Goal: Task Accomplishment & Management: Manage account settings

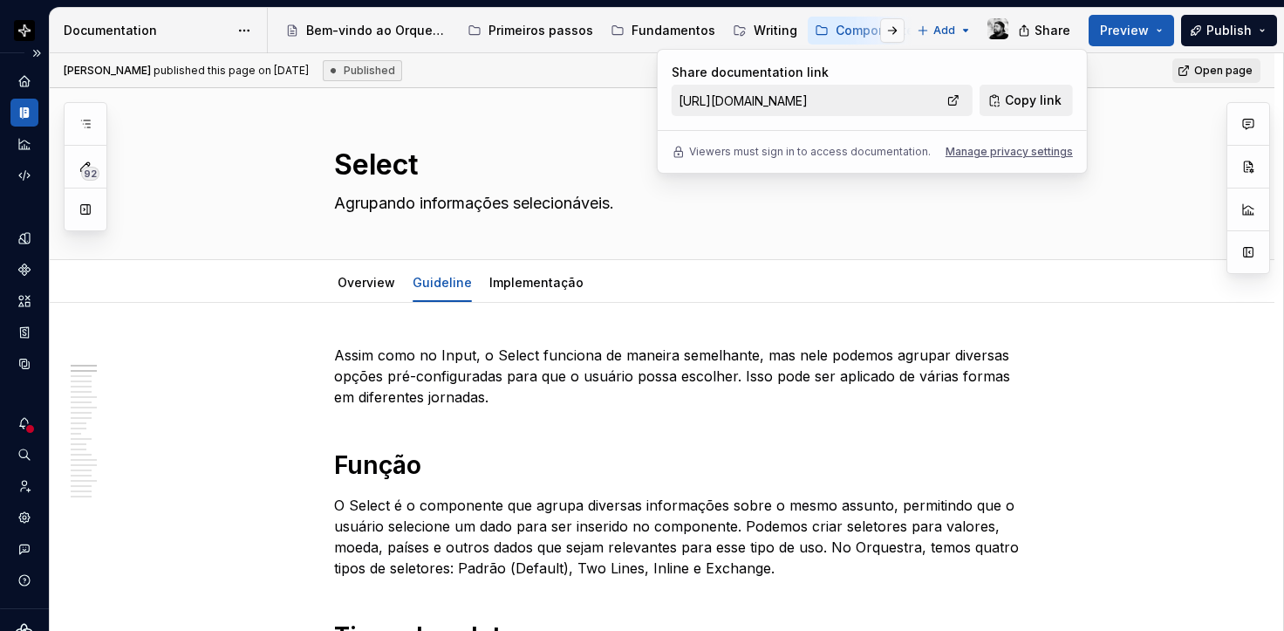
type textarea "*"
click at [24, 481] on icon "Invite team" at bounding box center [25, 486] width 16 height 16
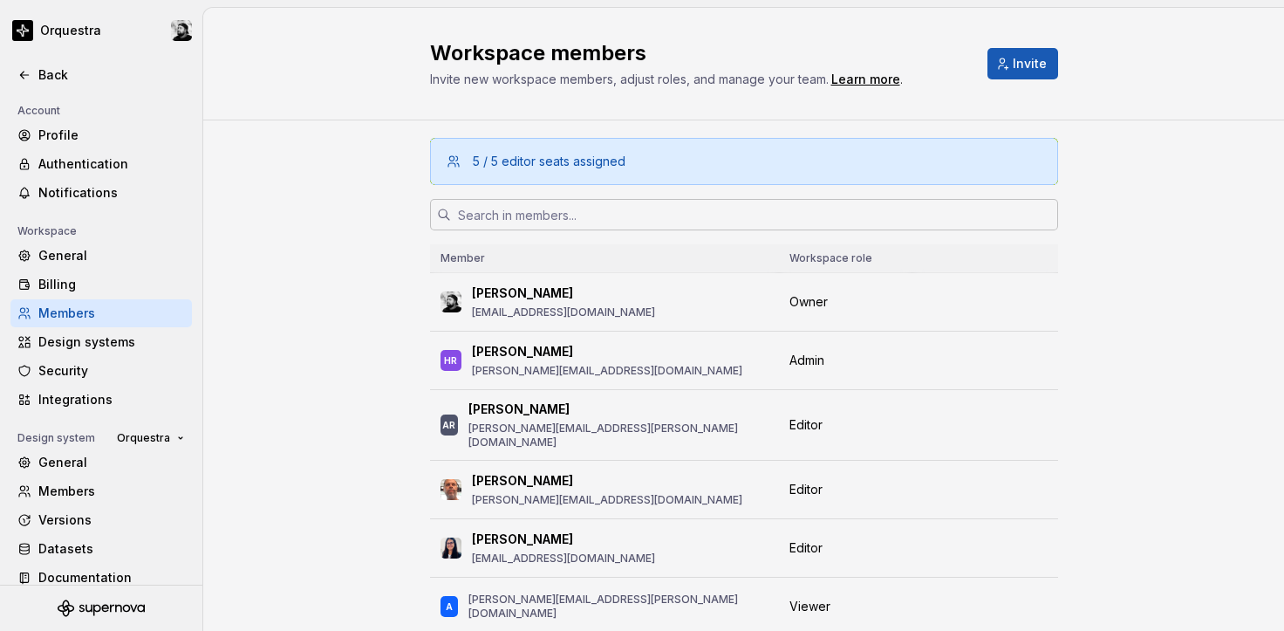
click at [691, 211] on input "text" at bounding box center [754, 214] width 607 height 31
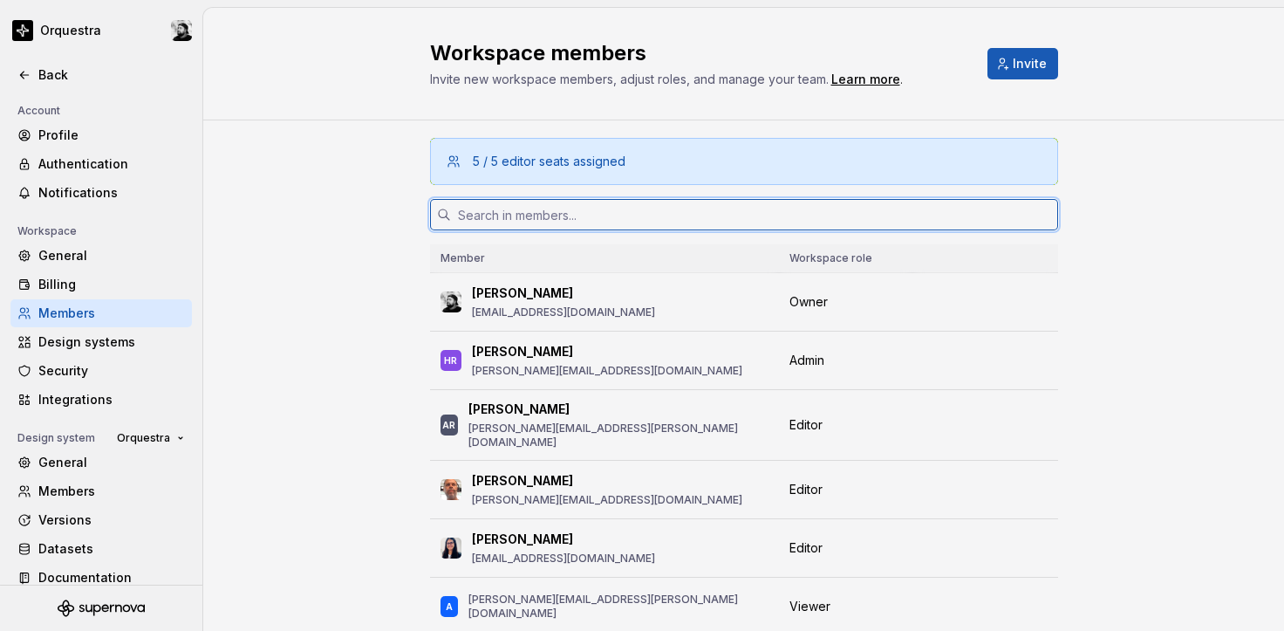
paste input "[PERSON_NAME][EMAIL_ADDRESS][DOMAIN_NAME]"
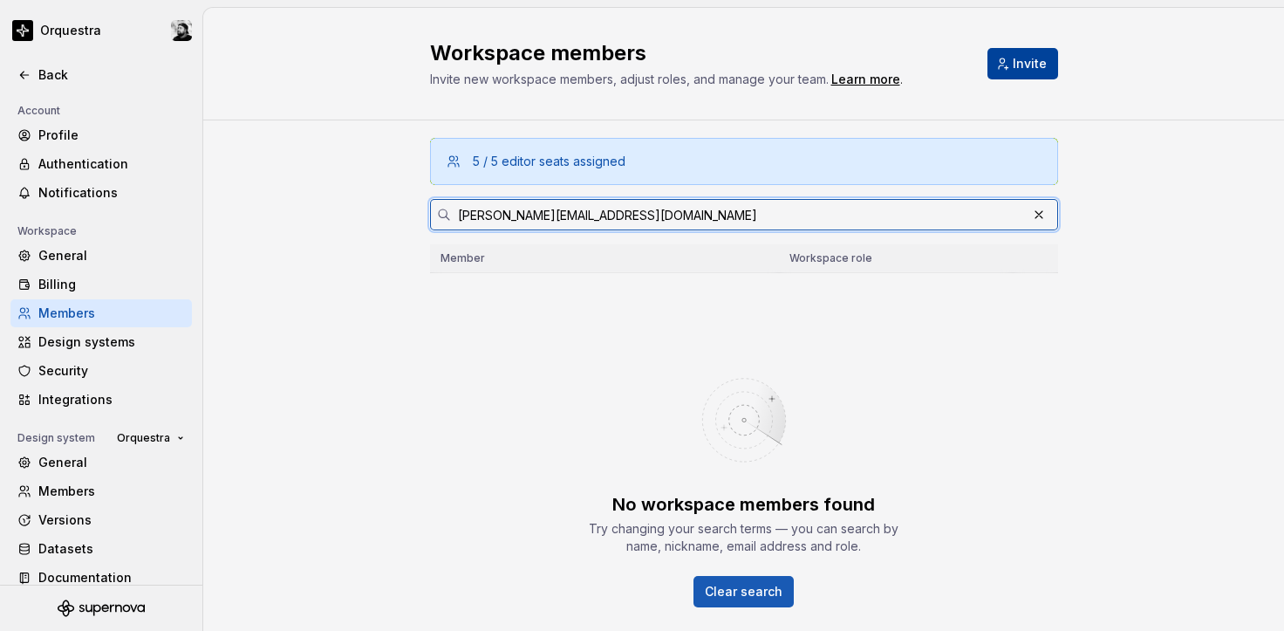
type input "[PERSON_NAME][EMAIL_ADDRESS][DOMAIN_NAME]"
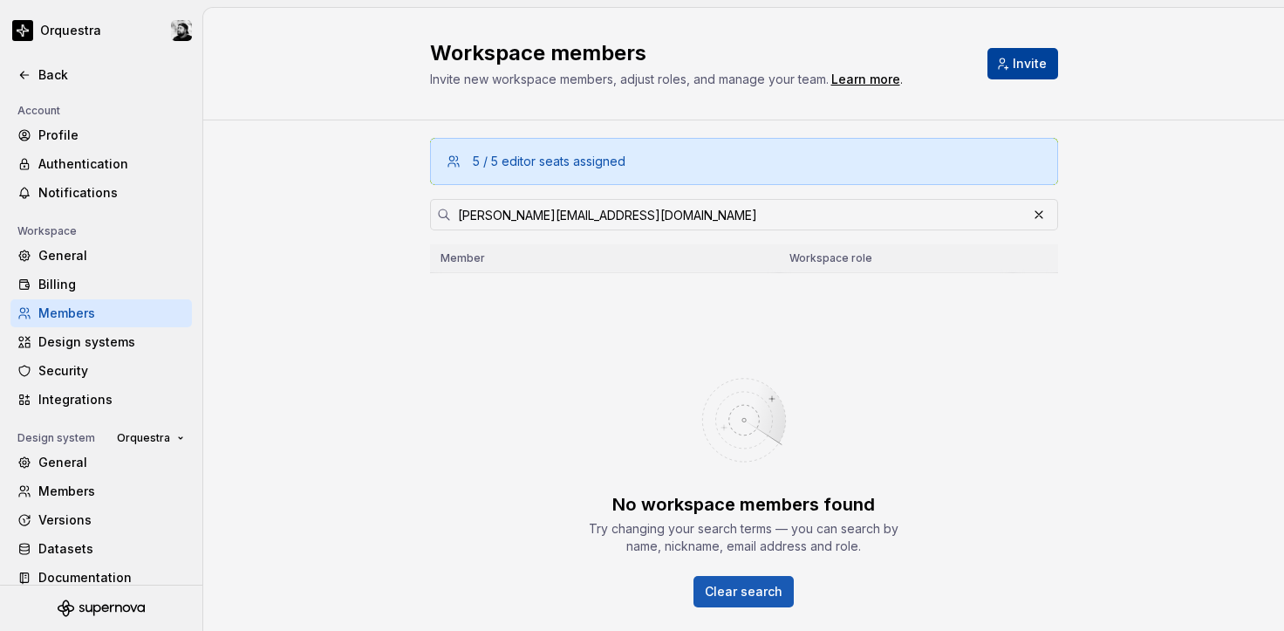
click at [1012, 53] on button "Invite" at bounding box center [1022, 63] width 71 height 31
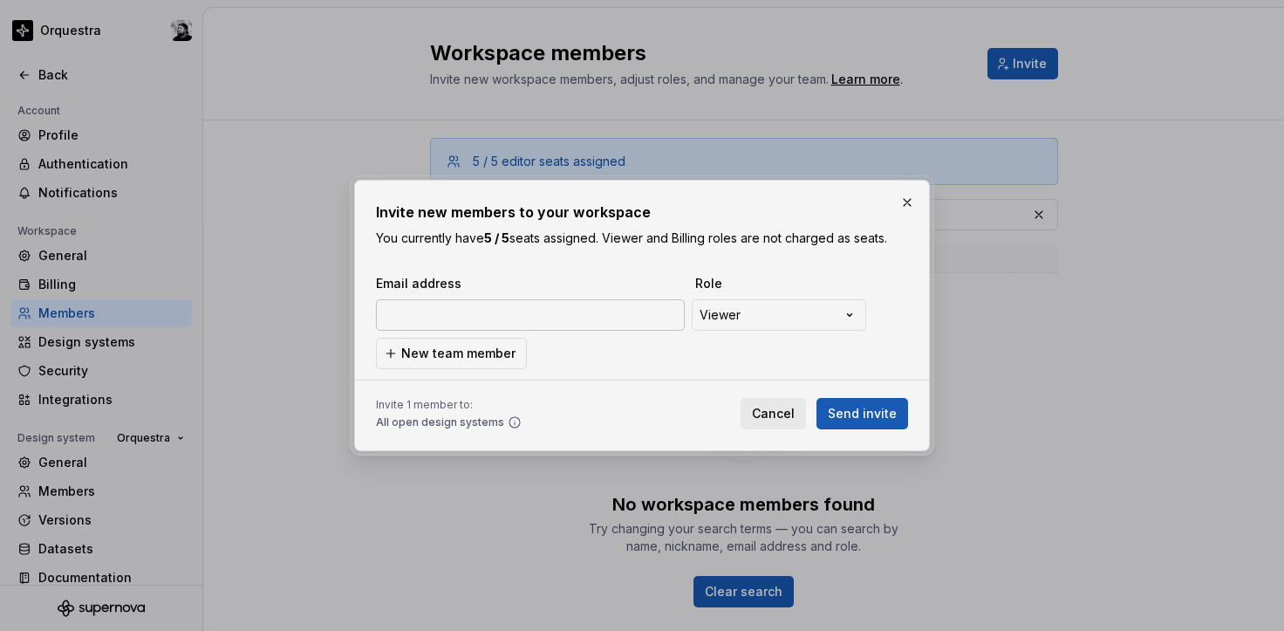
type input "[PERSON_NAME][EMAIL_ADDRESS][DOMAIN_NAME]"
click at [495, 344] on button "New team member" at bounding box center [451, 353] width 151 height 31
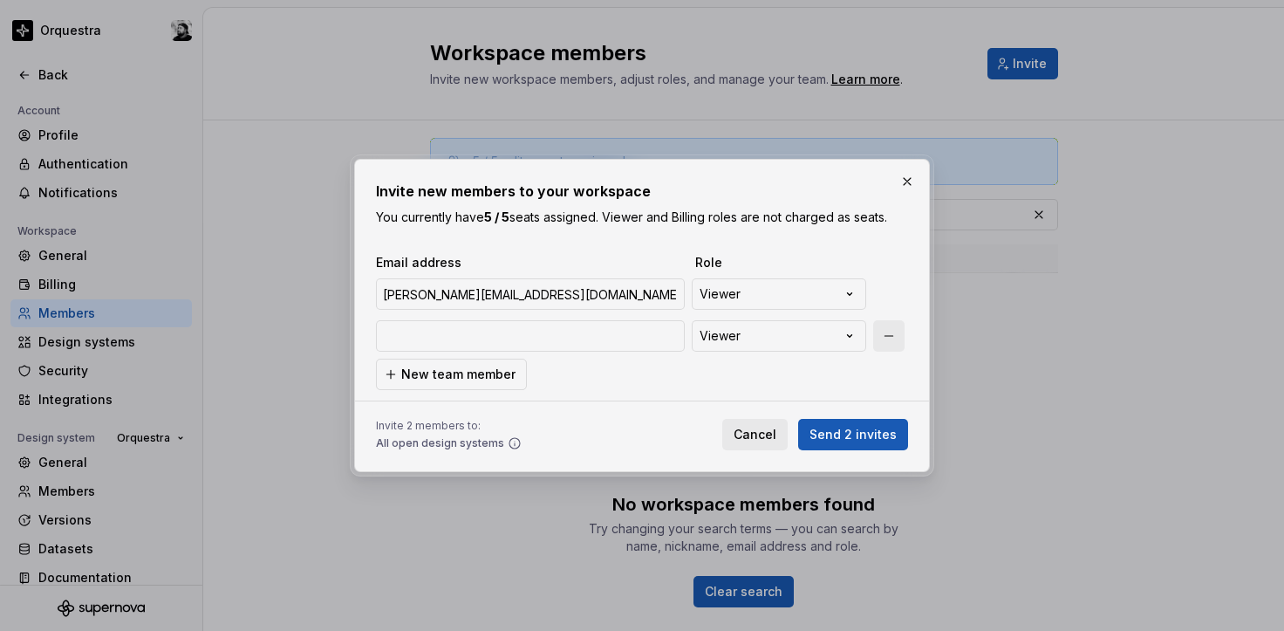
click at [895, 328] on button "button" at bounding box center [888, 335] width 31 height 31
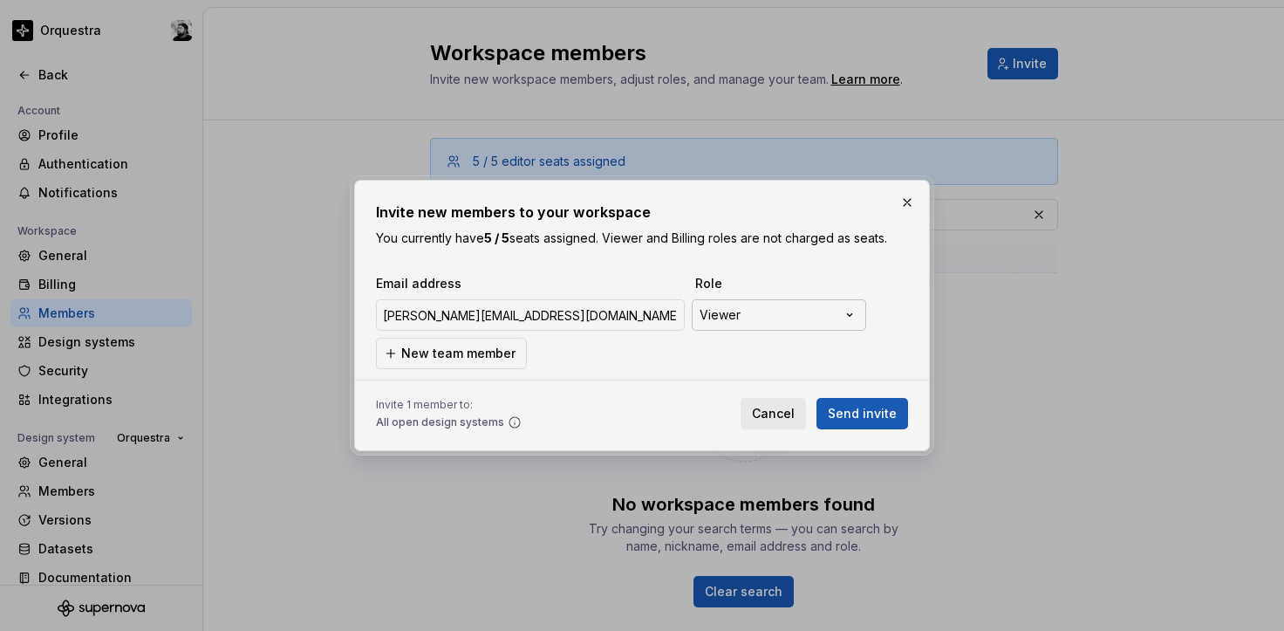
click at [779, 310] on div "**********" at bounding box center [642, 315] width 1284 height 631
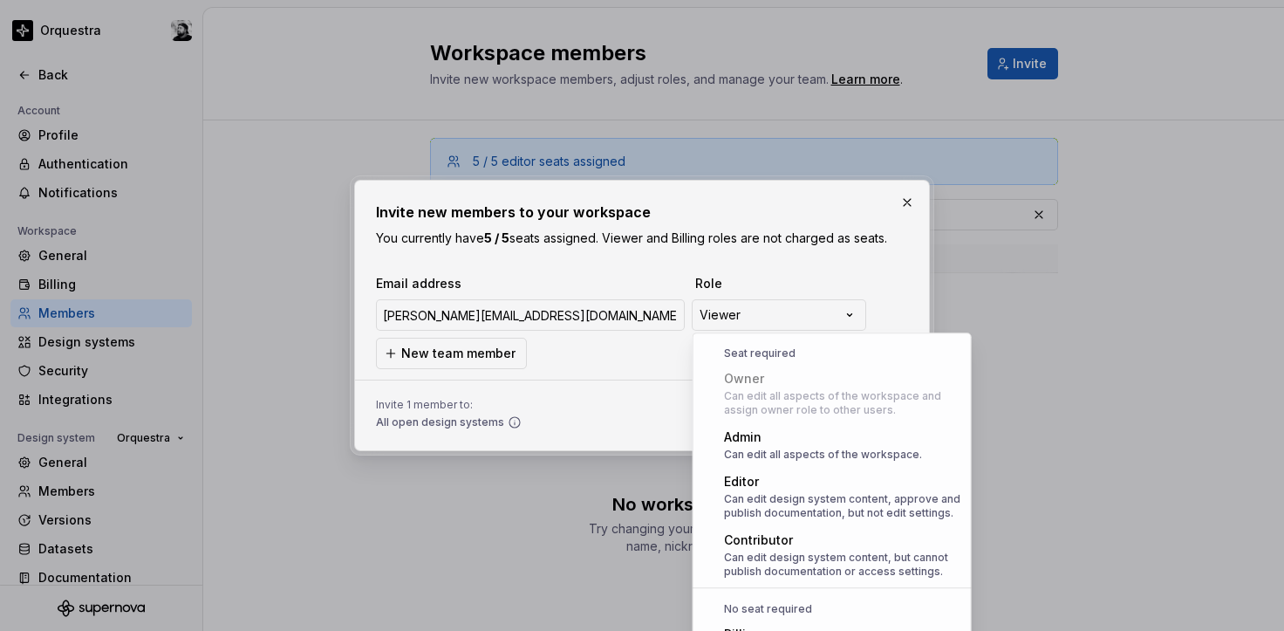
scroll to position [48, 0]
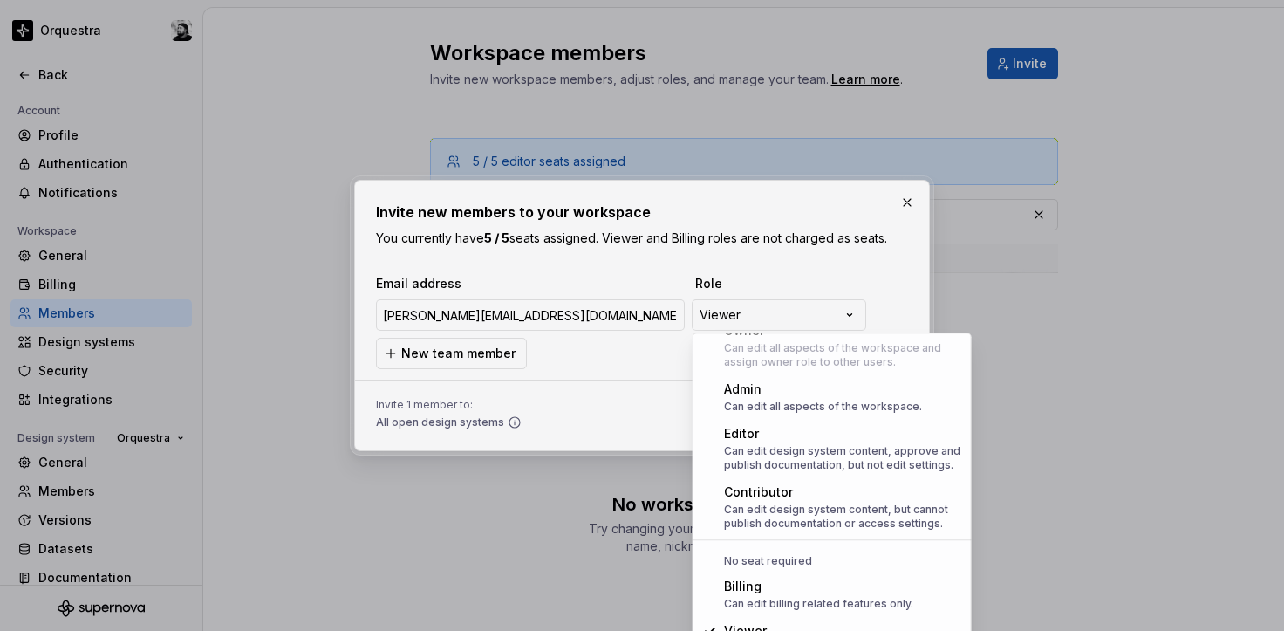
click at [779, 310] on div "**********" at bounding box center [642, 315] width 1284 height 631
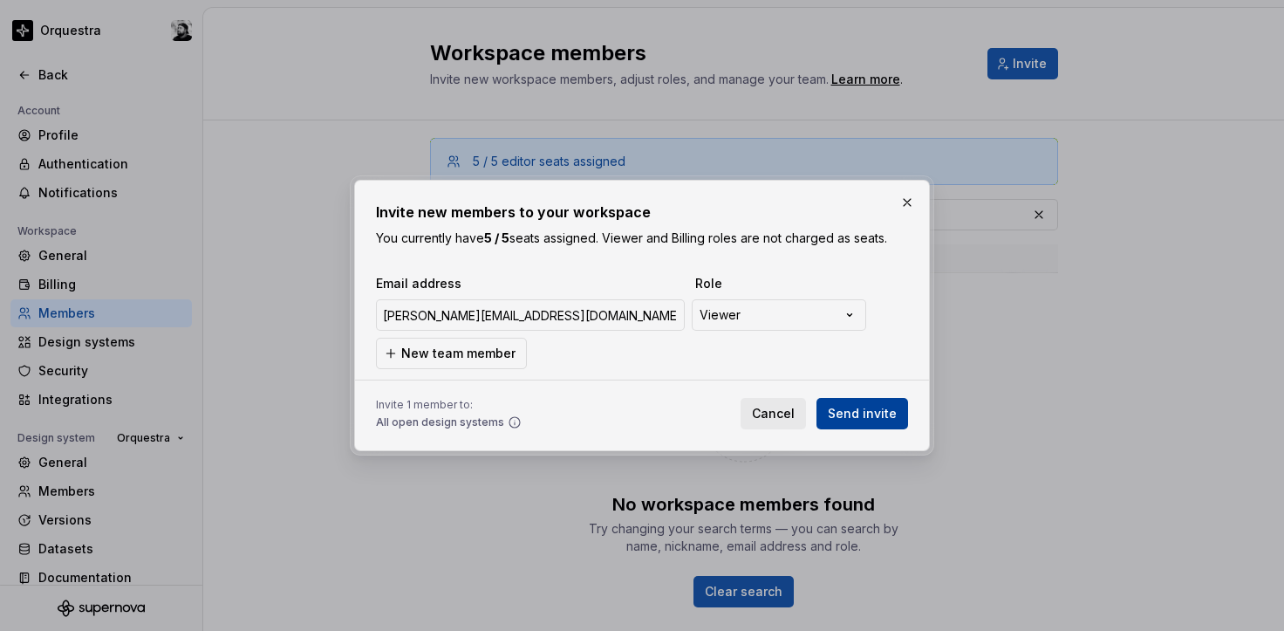
click at [869, 420] on span "Send invite" at bounding box center [862, 413] width 69 height 17
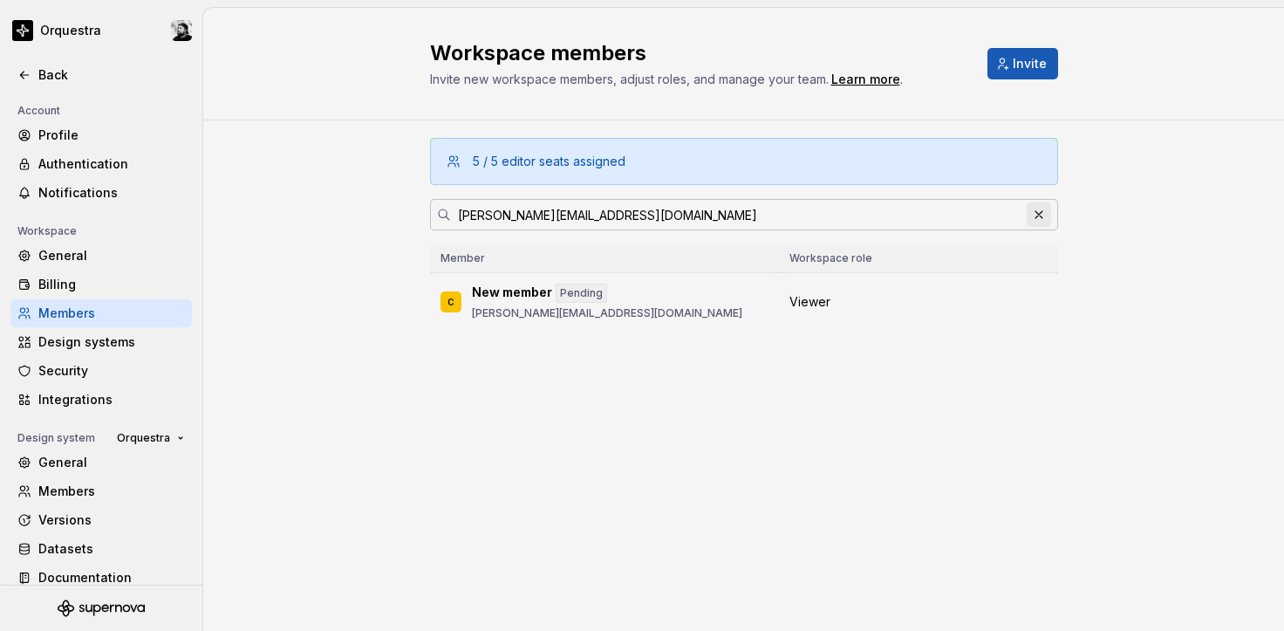
click at [1036, 215] on button "button" at bounding box center [1039, 214] width 24 height 24
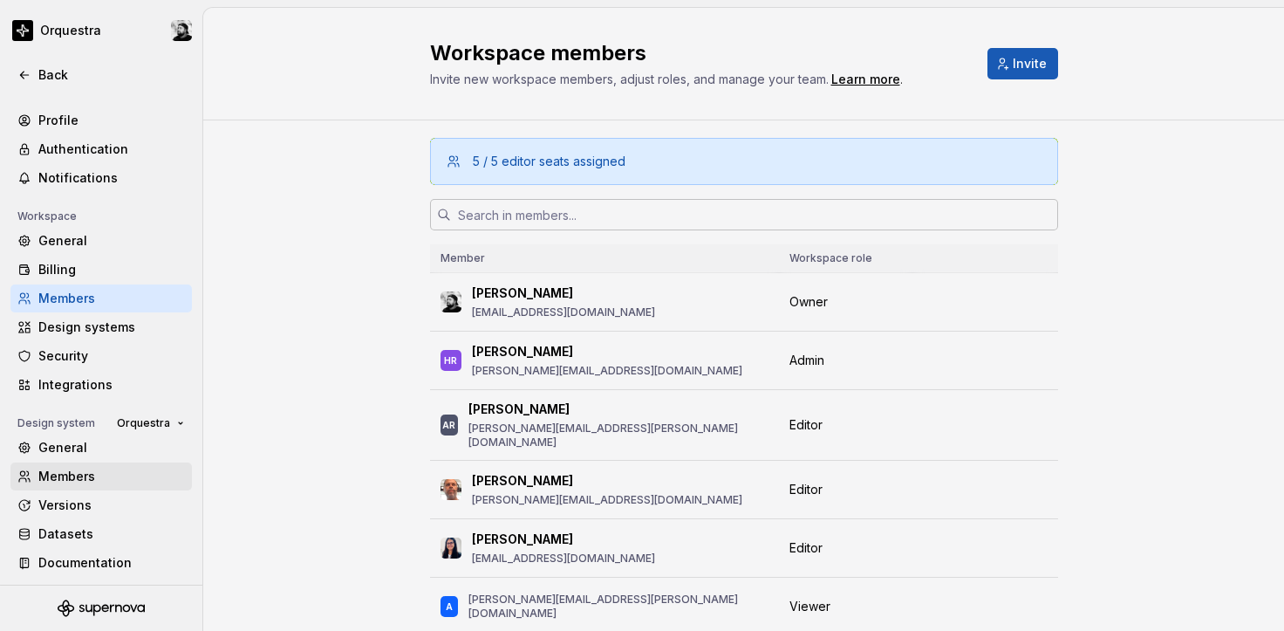
scroll to position [17, 0]
click at [112, 505] on div "Versions" at bounding box center [111, 503] width 147 height 17
